Goal: Information Seeking & Learning: Learn about a topic

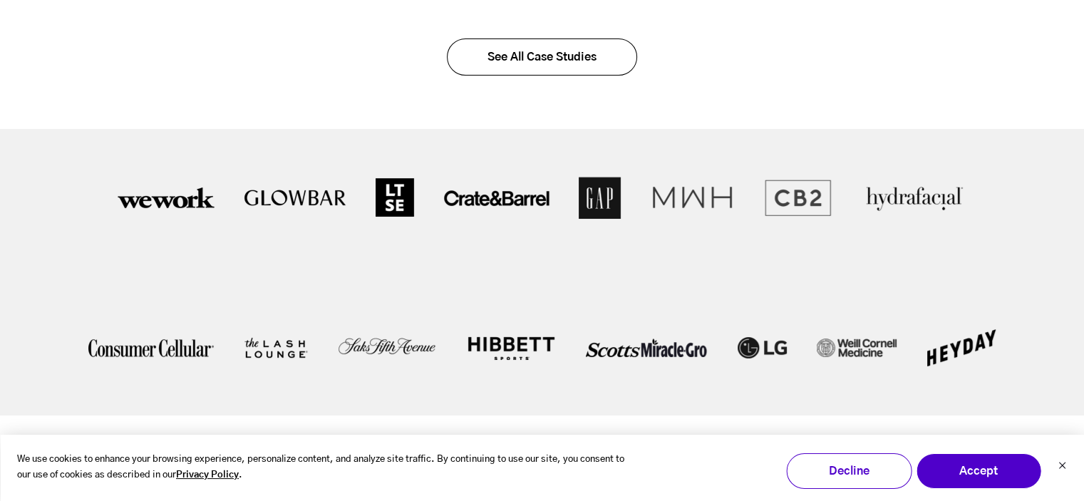
scroll to position [2637, 0]
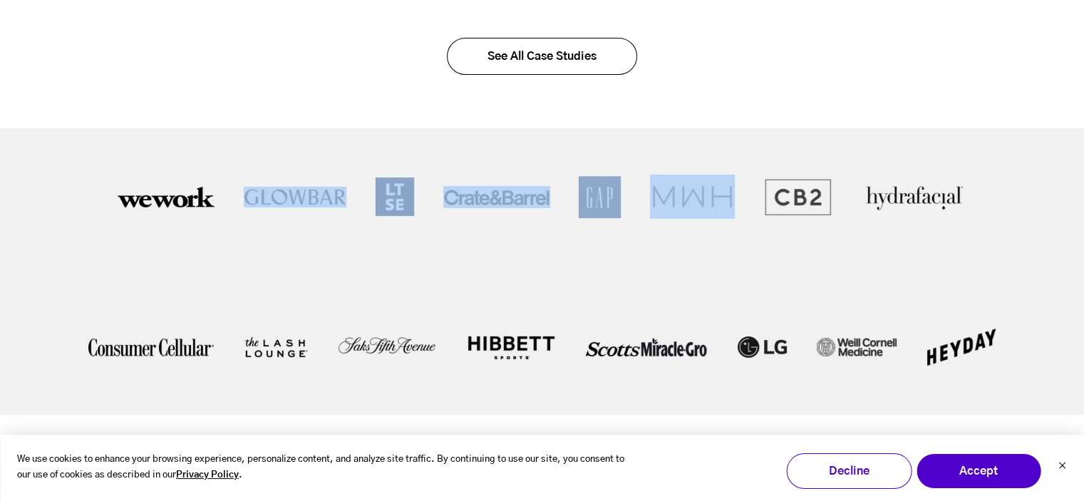
drag, startPoint x: 798, startPoint y: 259, endPoint x: 334, endPoint y: 247, distance: 464.1
click at [336, 249] on ul at bounding box center [542, 229] width 855 height 108
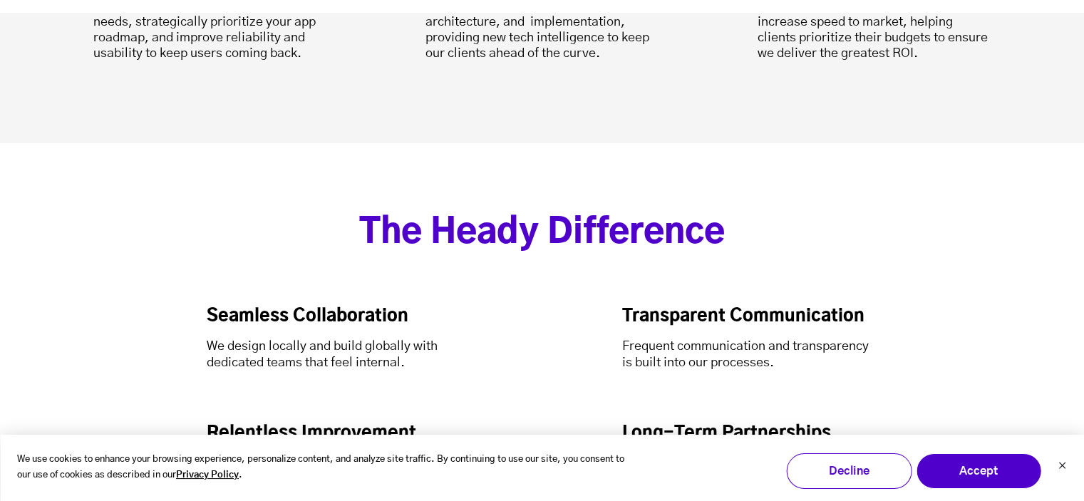
scroll to position [4182, 0]
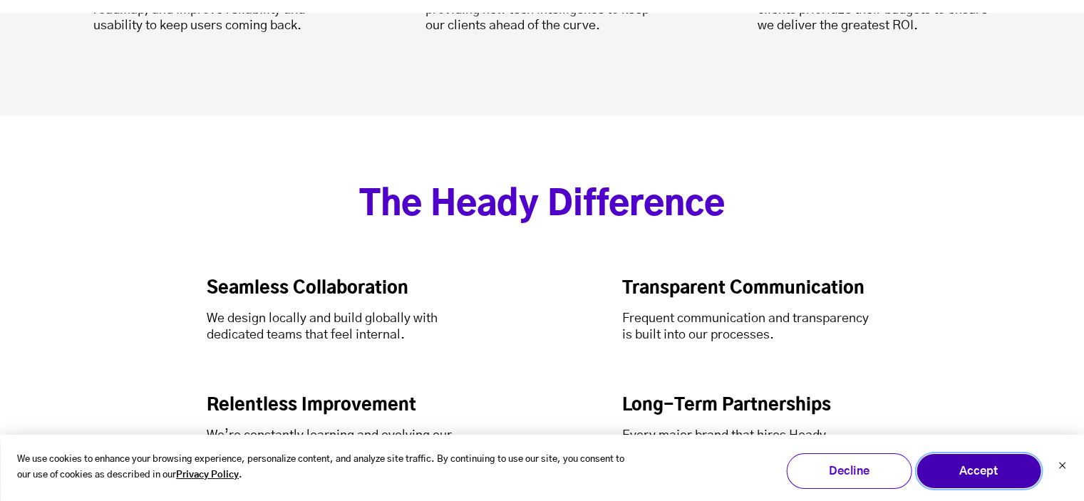
click at [1007, 466] on button "Accept" at bounding box center [978, 471] width 125 height 36
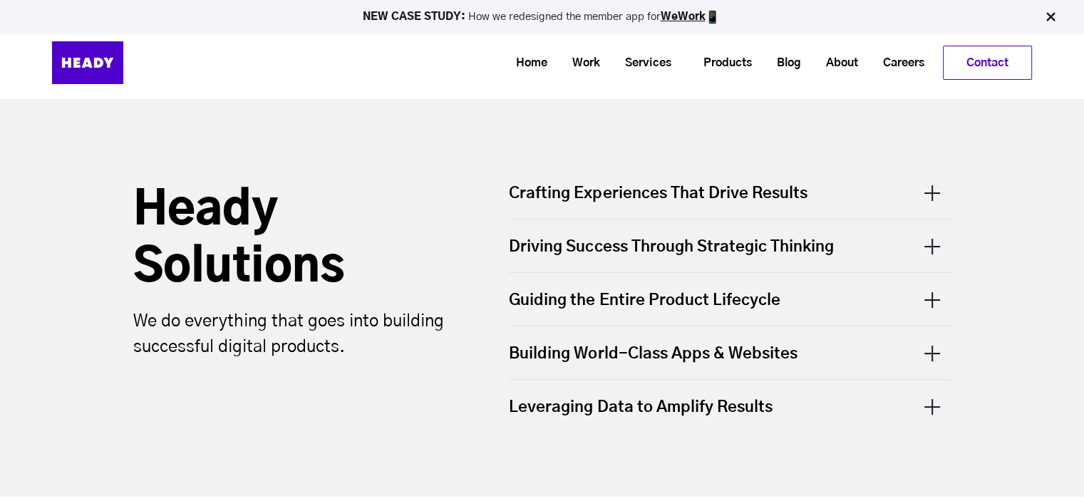
scroll to position [0, 0]
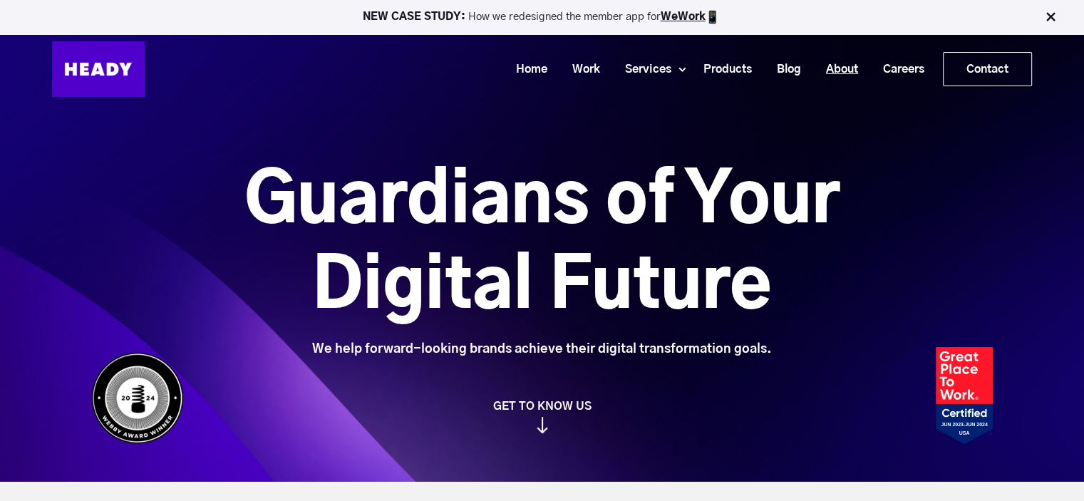
click at [834, 65] on link "About" at bounding box center [836, 69] width 57 height 26
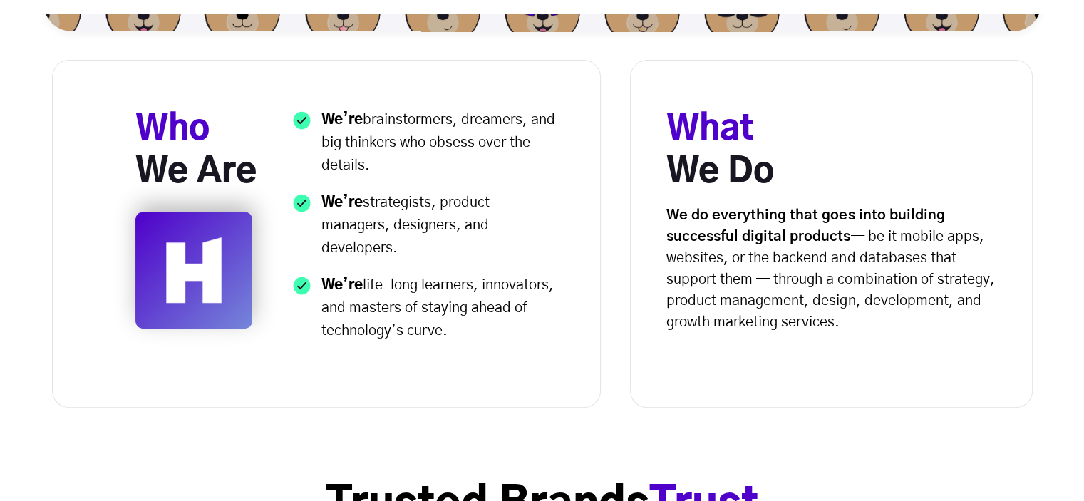
scroll to position [570, 0]
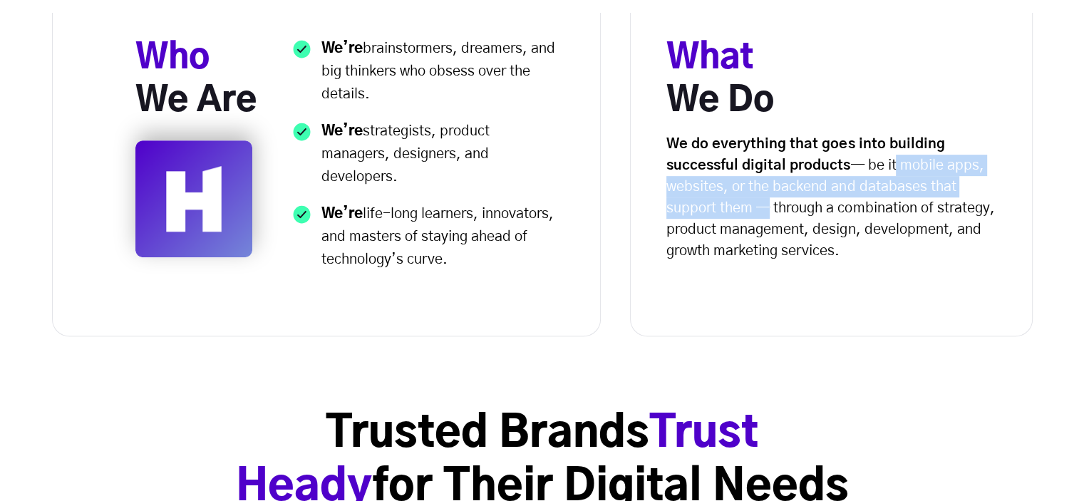
drag, startPoint x: 920, startPoint y: 165, endPoint x: 759, endPoint y: 203, distance: 165.6
click at [759, 203] on p "We do everything that goes into building successful digital products — be it mo…" at bounding box center [835, 197] width 338 height 128
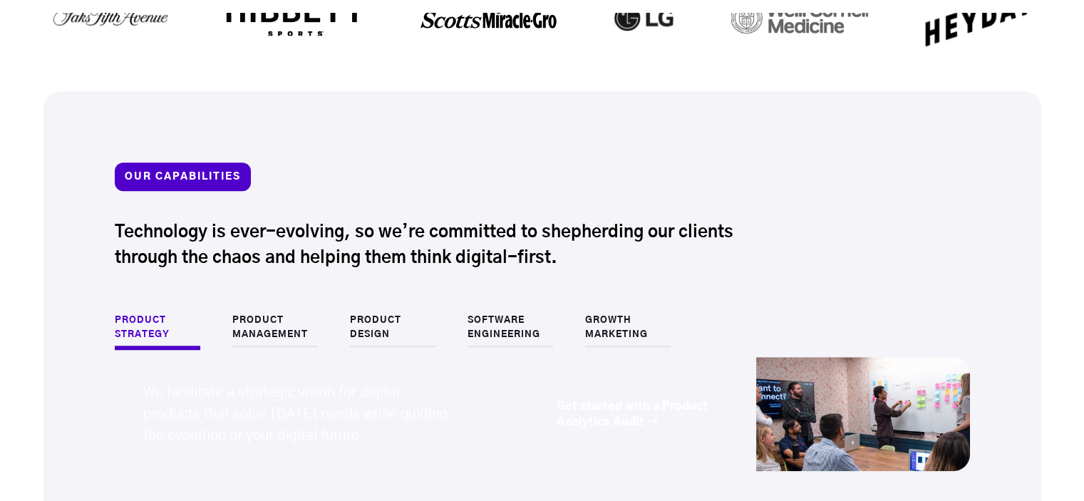
scroll to position [1354, 0]
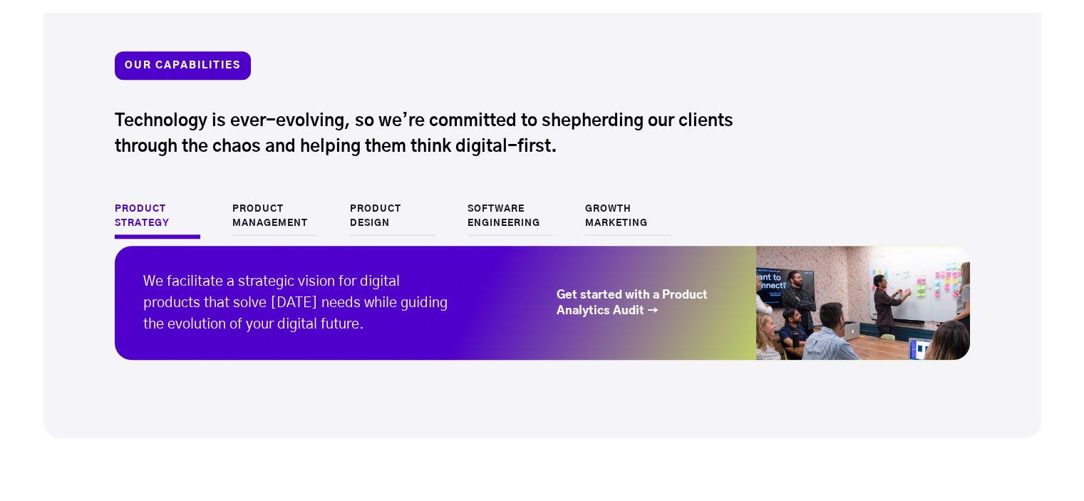
drag, startPoint x: 281, startPoint y: 233, endPoint x: 392, endPoint y: 216, distance: 112.5
click at [281, 232] on link "Product Management" at bounding box center [275, 218] width 86 height 33
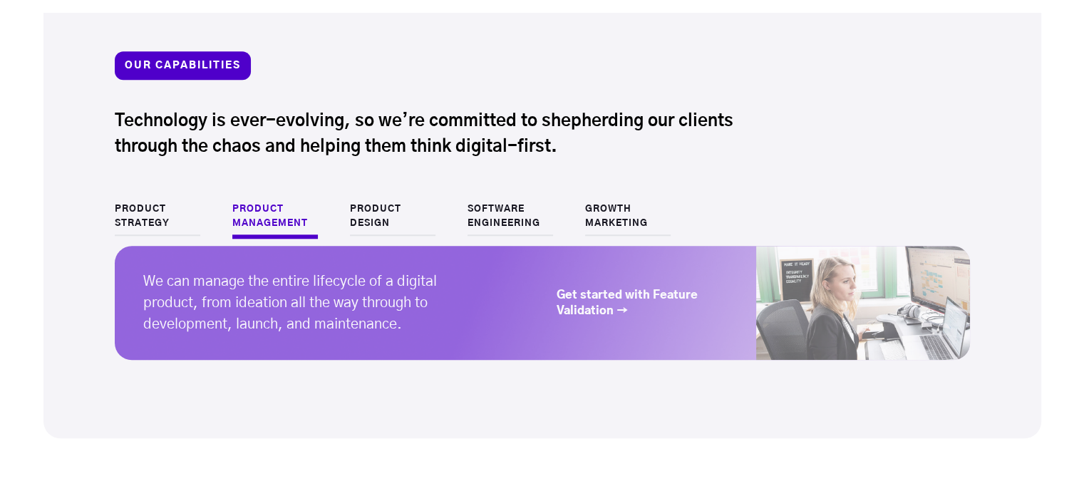
click at [393, 216] on link "Product Design" at bounding box center [393, 218] width 86 height 33
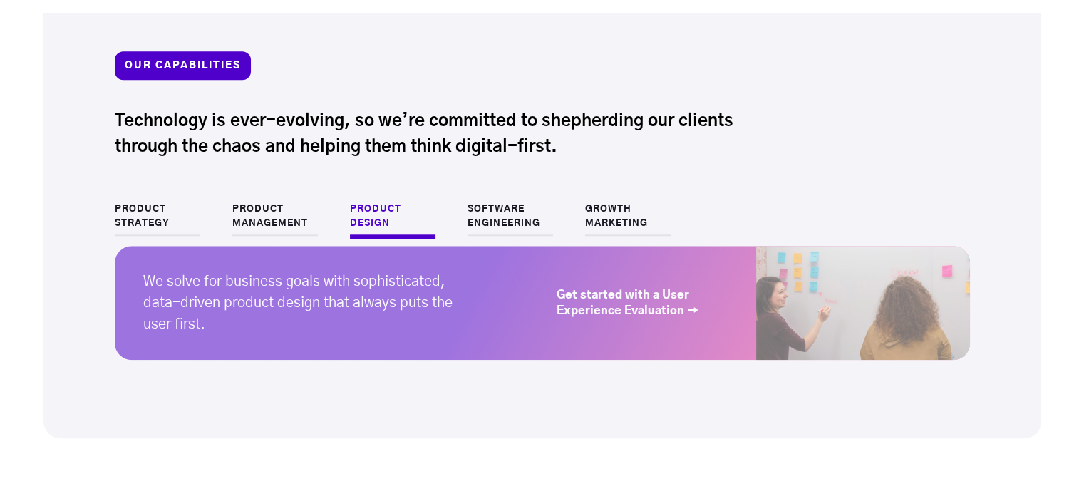
click at [505, 219] on link "Software Engineering" at bounding box center [510, 218] width 86 height 33
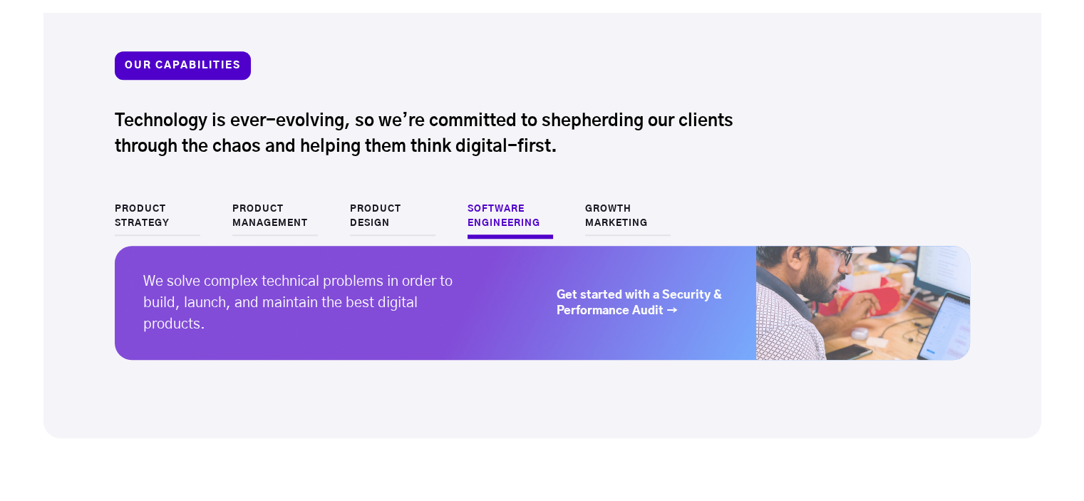
click at [606, 219] on link "Growth Marketing" at bounding box center [628, 218] width 86 height 33
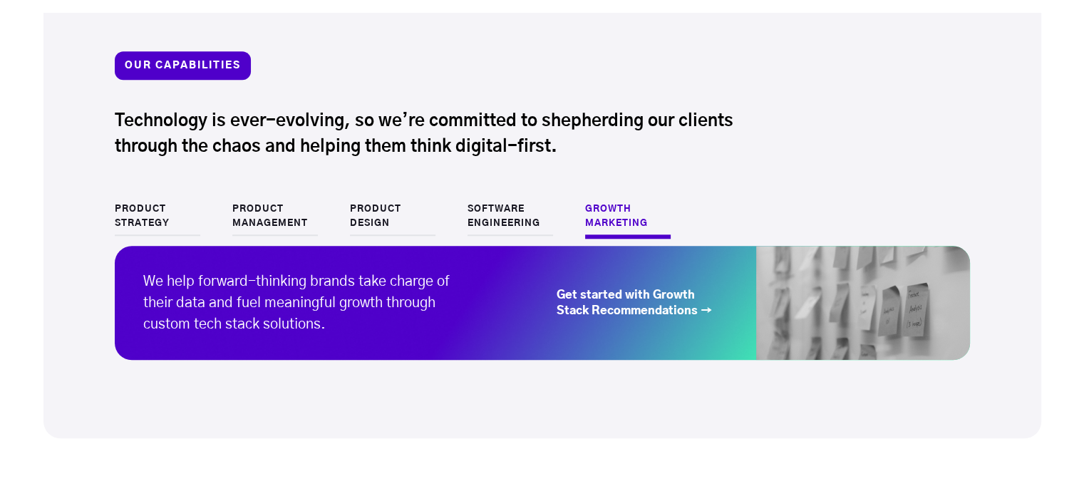
drag, startPoint x: 14, startPoint y: 224, endPoint x: 30, endPoint y: 215, distance: 18.2
click at [14, 224] on div "OUR CAPABILITIES Technology is ever-evolving, so we’re committed to shepherding…" at bounding box center [542, 209] width 1084 height 458
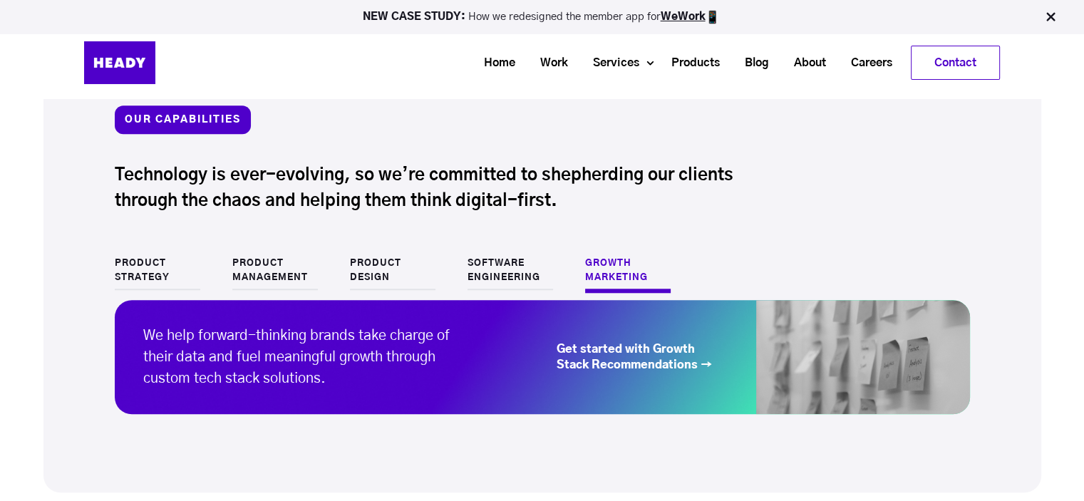
scroll to position [1301, 0]
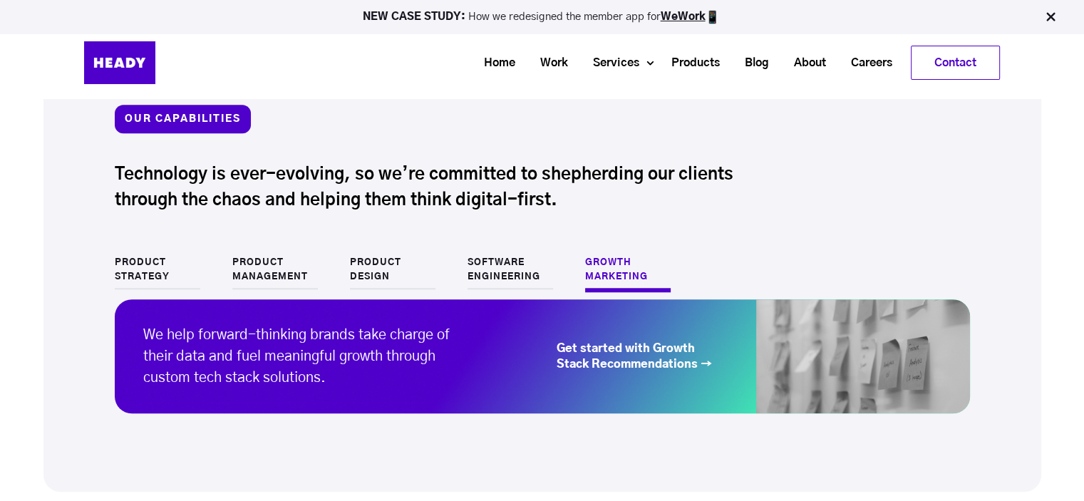
click at [124, 264] on link "Product Strategy" at bounding box center [158, 272] width 86 height 33
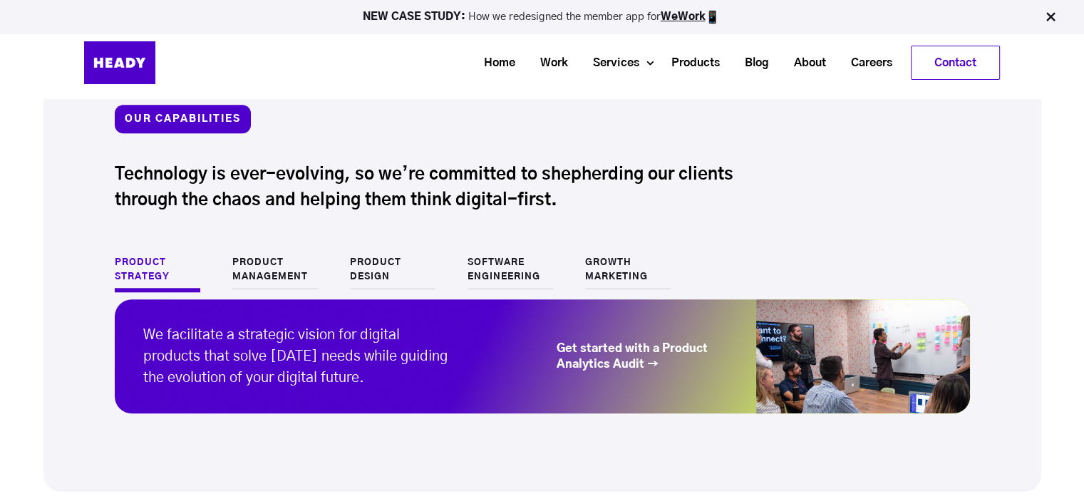
click at [262, 269] on link "Product Management" at bounding box center [275, 272] width 86 height 33
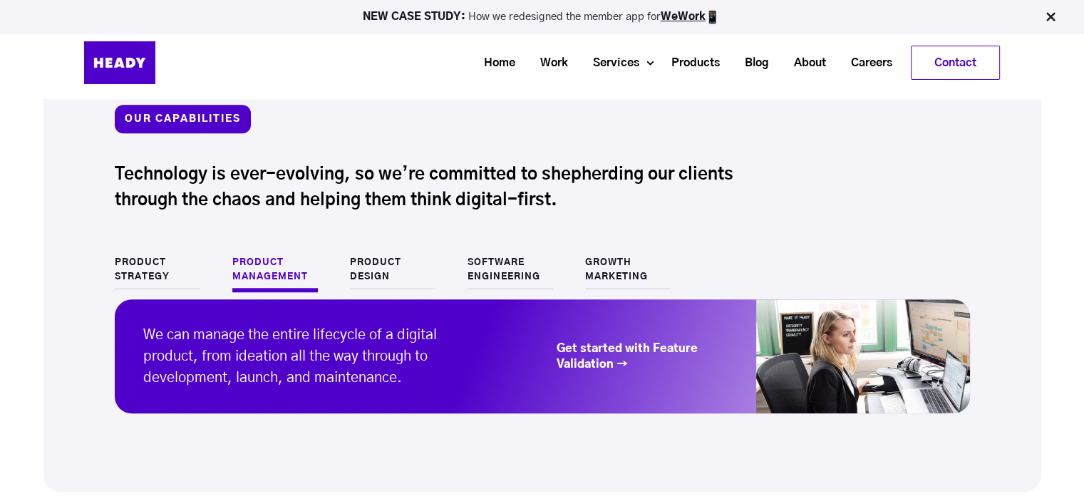
click at [389, 272] on link "Product Design" at bounding box center [393, 272] width 86 height 33
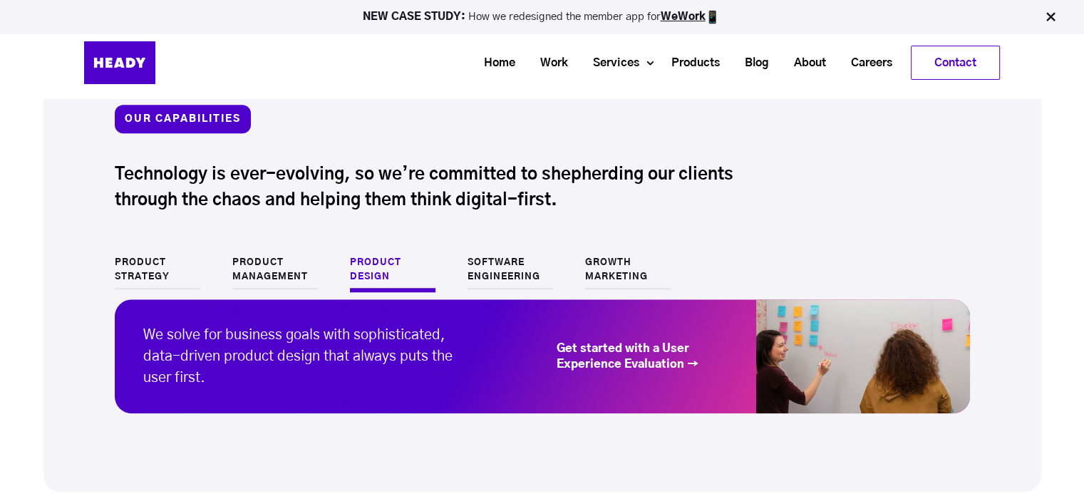
click at [507, 276] on link "Software Engineering" at bounding box center [510, 272] width 86 height 33
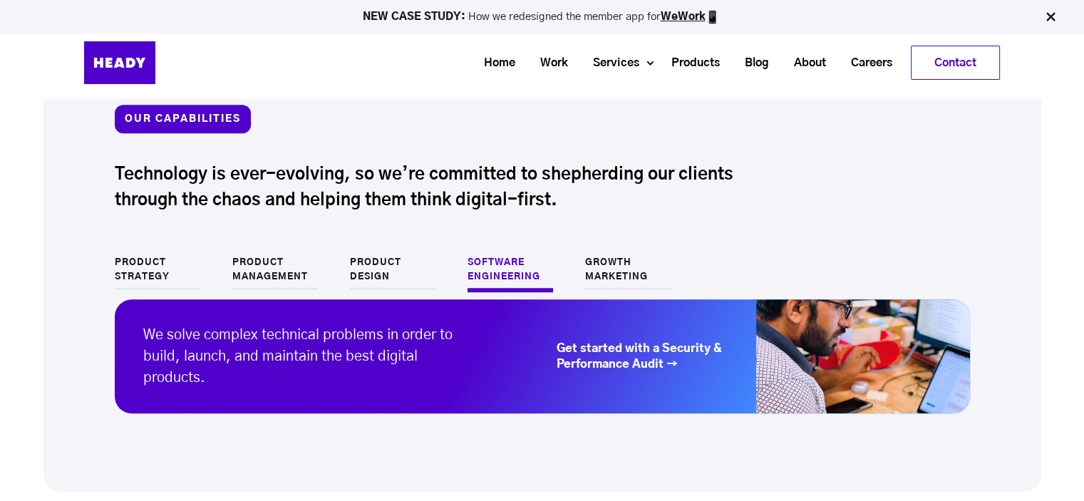
click at [599, 269] on link "Growth Marketing" at bounding box center [628, 272] width 86 height 33
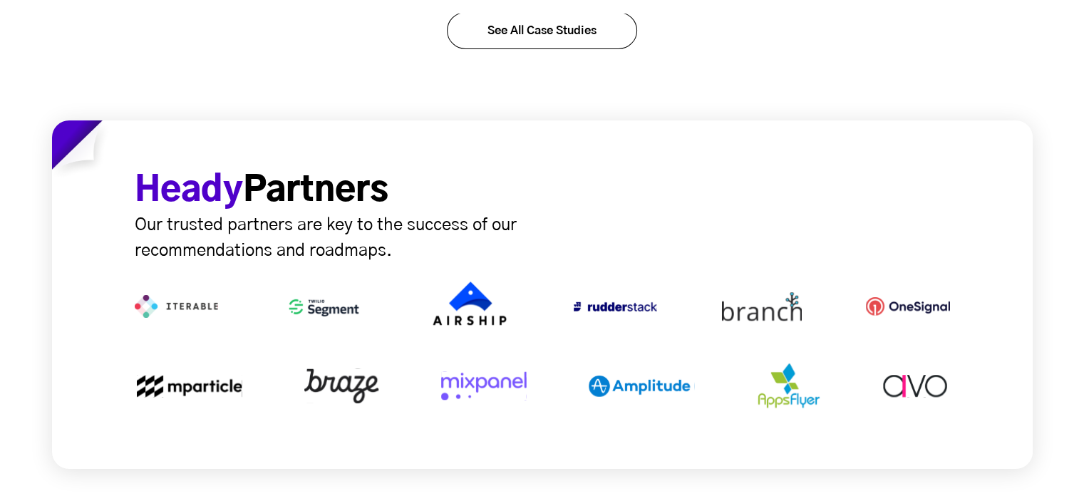
scroll to position [5006, 0]
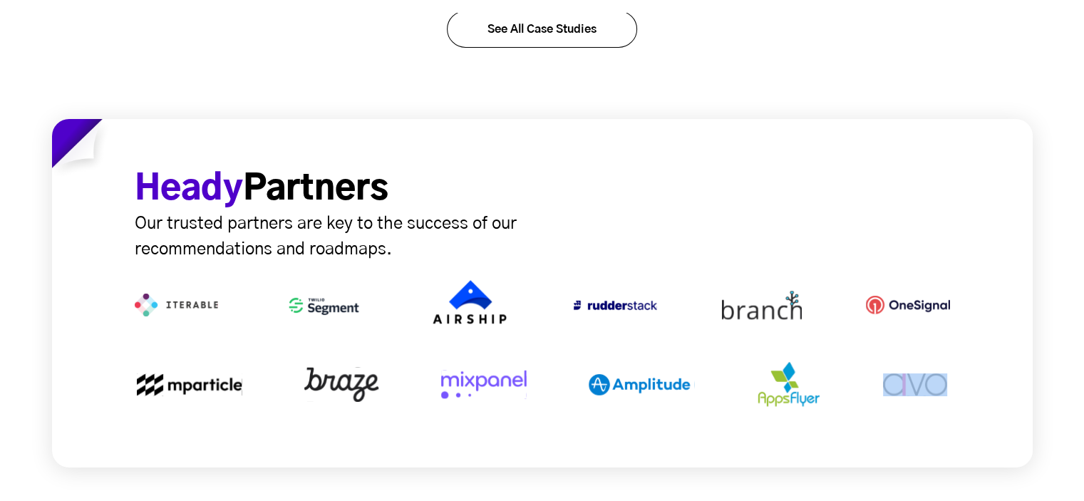
drag, startPoint x: 800, startPoint y: 294, endPoint x: 695, endPoint y: 410, distance: 156.9
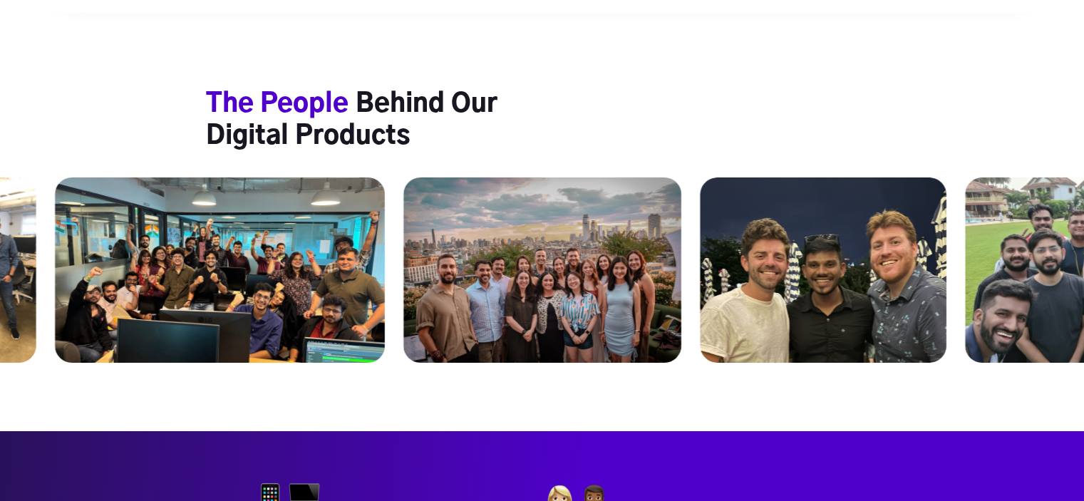
scroll to position [5647, 0]
